Goal: Navigation & Orientation: Find specific page/section

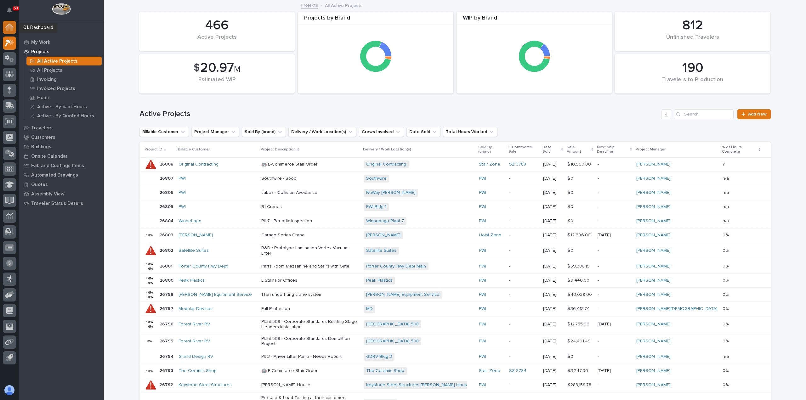
click at [9, 26] on icon at bounding box center [9, 28] width 6 height 6
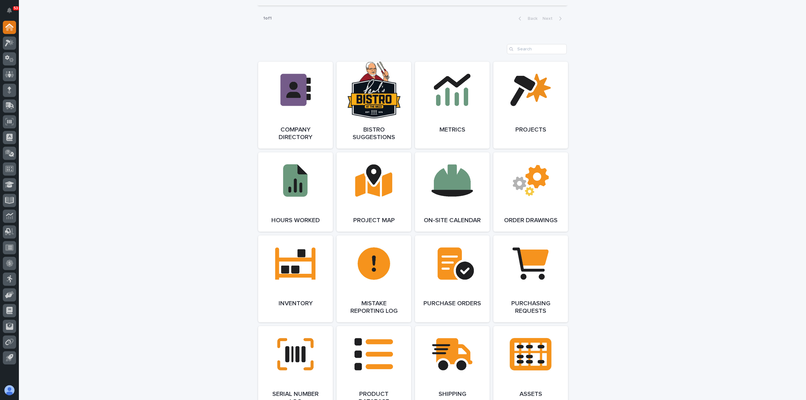
scroll to position [473, 0]
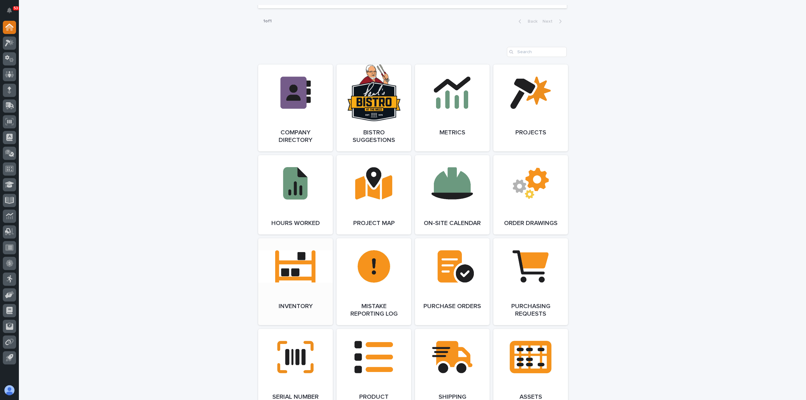
click at [286, 273] on link "Open Link" at bounding box center [295, 281] width 75 height 87
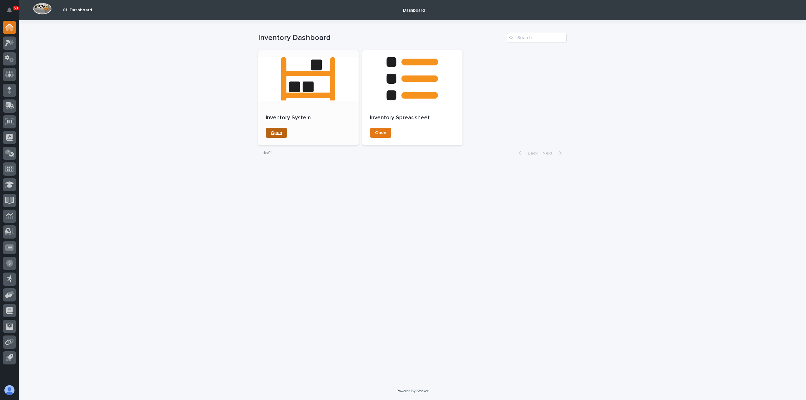
click at [276, 131] on span "Open" at bounding box center [276, 133] width 11 height 4
click at [420, 101] on div at bounding box center [413, 78] width 100 height 57
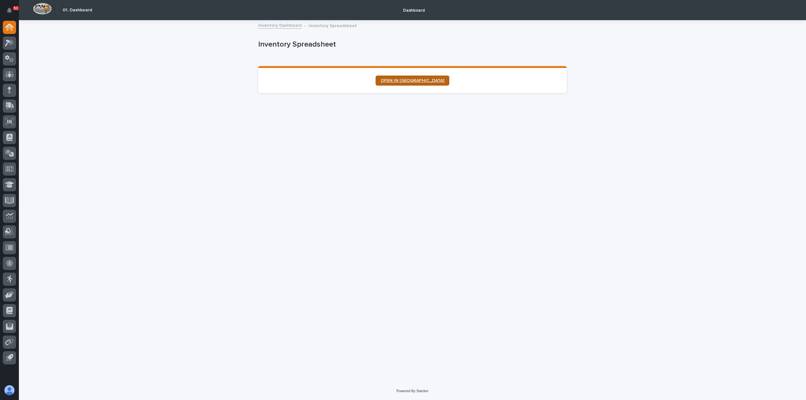
click at [432, 79] on link "OPEN IN NEW TAB" at bounding box center [413, 81] width 74 height 10
